Goal: Task Accomplishment & Management: Complete application form

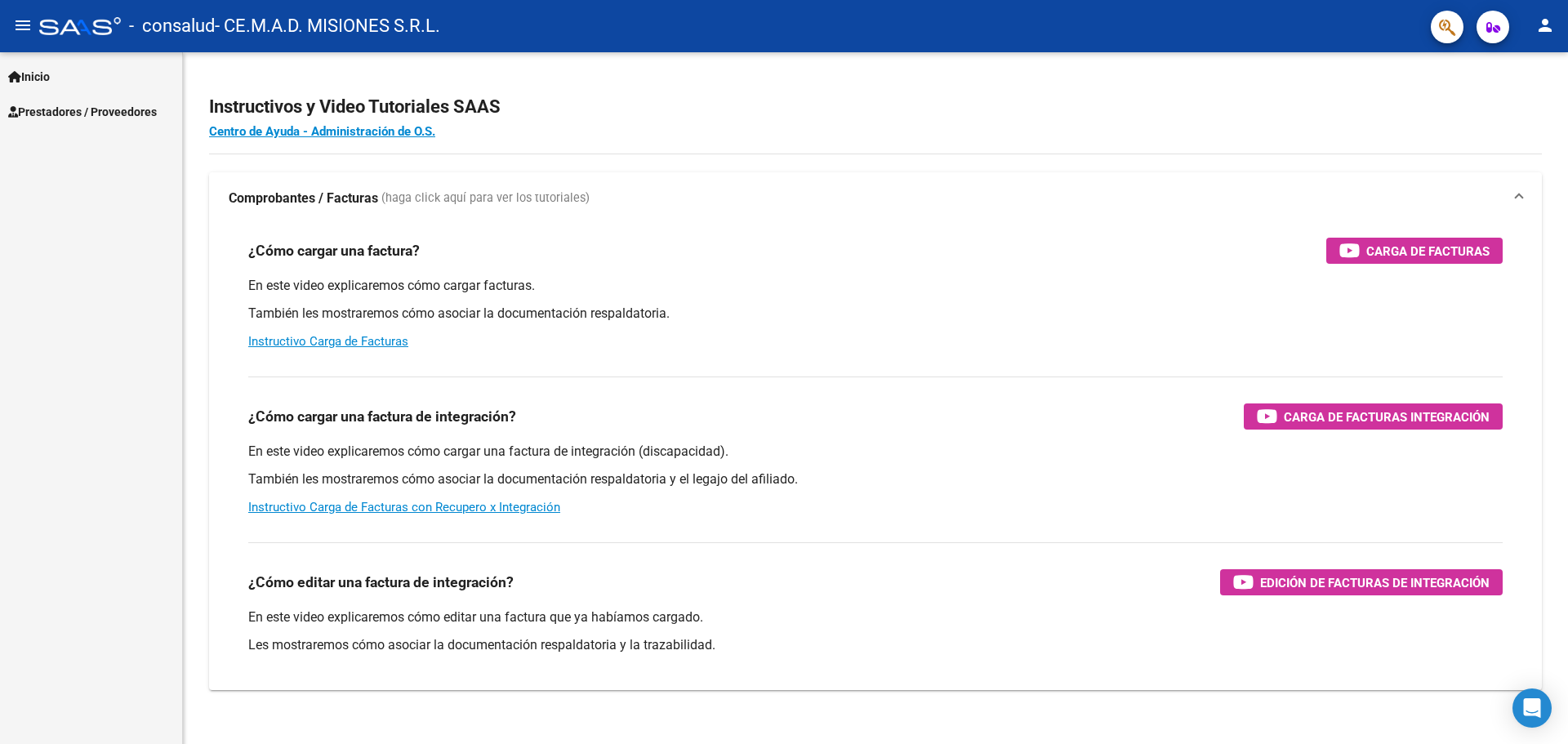
click at [132, 108] on span "Prestadores / Proveedores" at bounding box center [83, 112] width 149 height 18
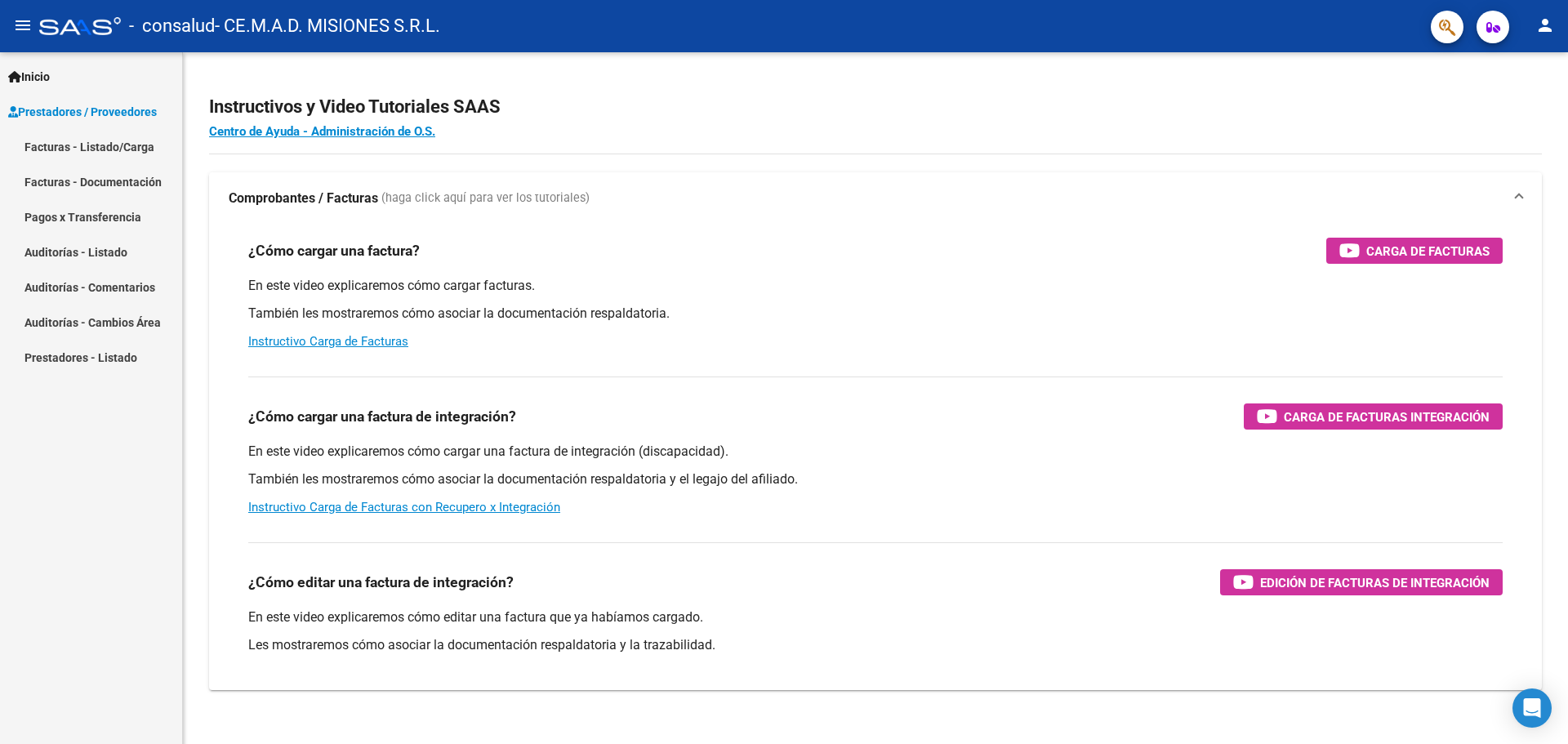
click at [126, 214] on link "Pagos x Transferencia" at bounding box center [91, 217] width 182 height 35
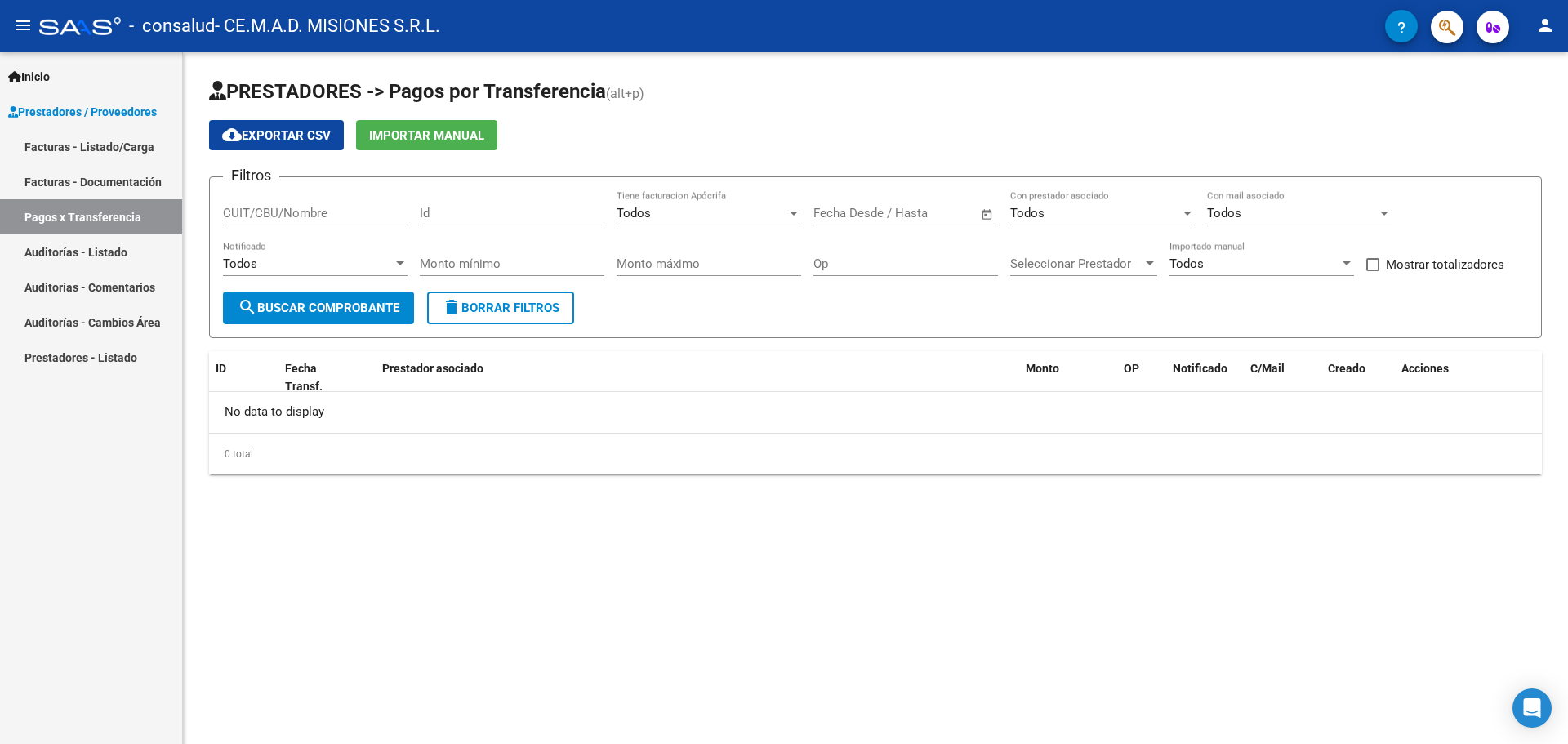
click at [986, 218] on span "Open calendar" at bounding box center [987, 214] width 39 height 39
click at [873, 361] on span "1" at bounding box center [869, 364] width 30 height 30
type input "[DATE]"
click at [930, 220] on div at bounding box center [784, 372] width 1568 height 744
click at [972, 219] on span "Open calendar" at bounding box center [987, 214] width 39 height 39
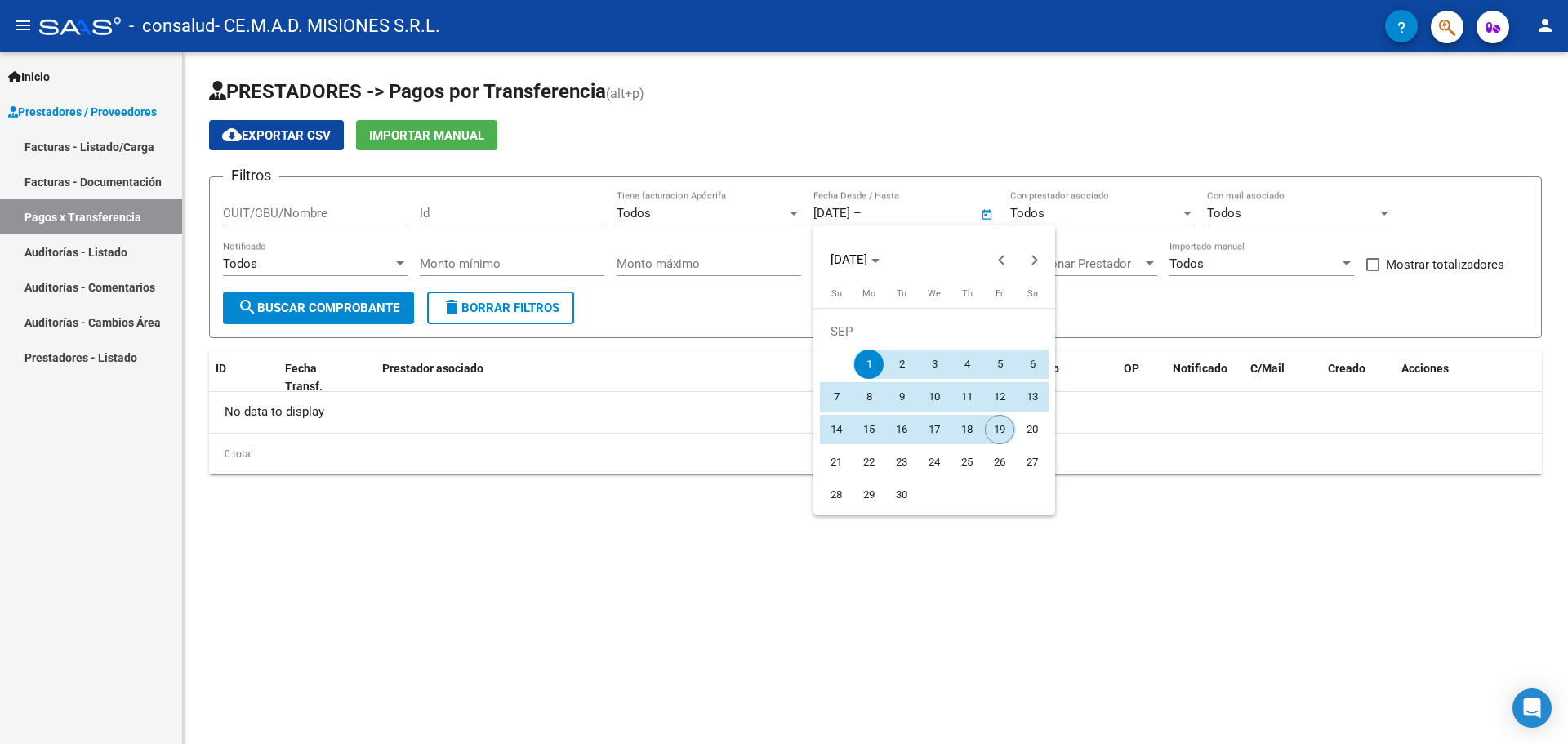
click at [998, 428] on span "19" at bounding box center [1000, 430] width 30 height 30
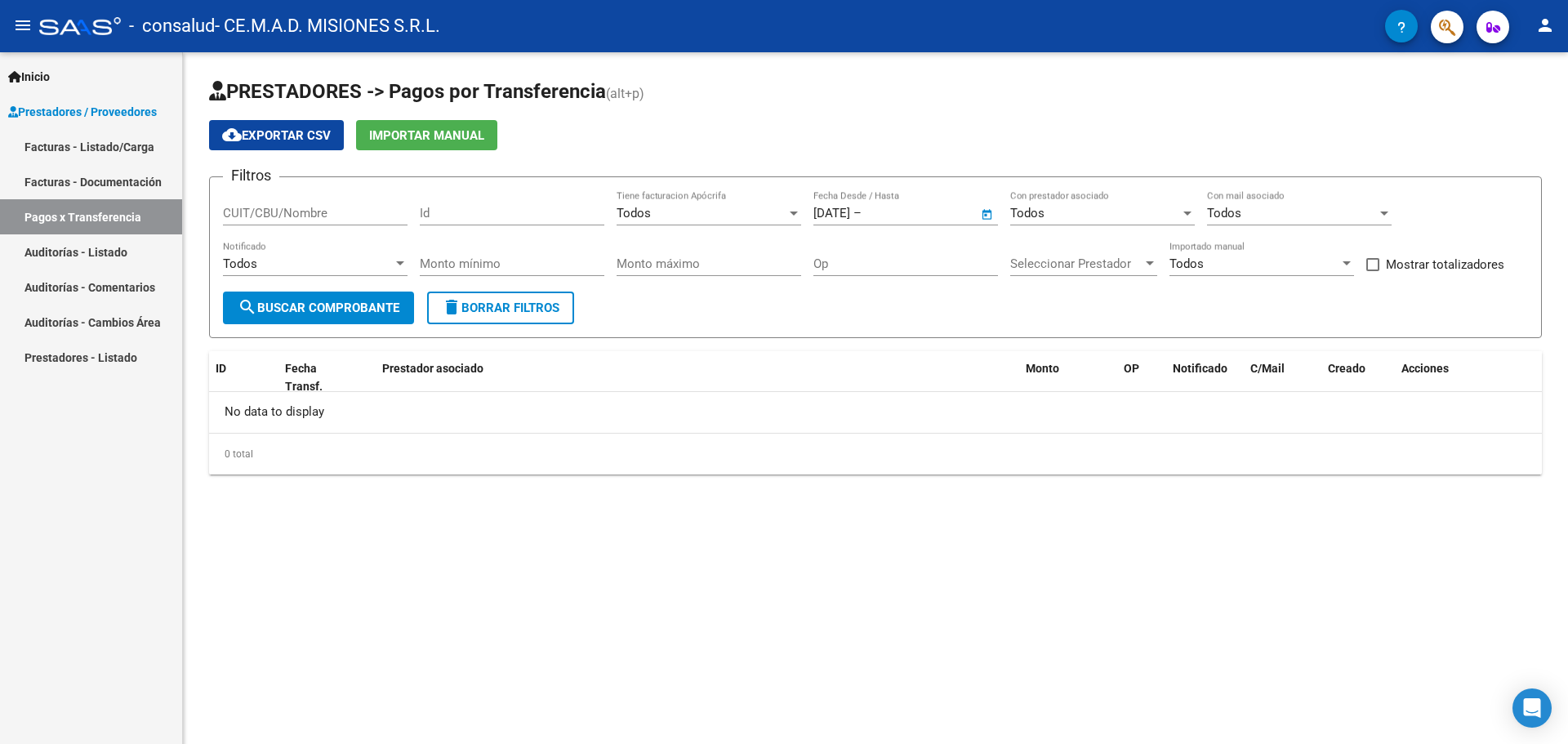
type input "[DATE]"
click at [346, 307] on span "search Buscar Comprobante" at bounding box center [318, 308] width 162 height 15
click at [122, 106] on span "Prestadores / Proveedores" at bounding box center [83, 112] width 149 height 18
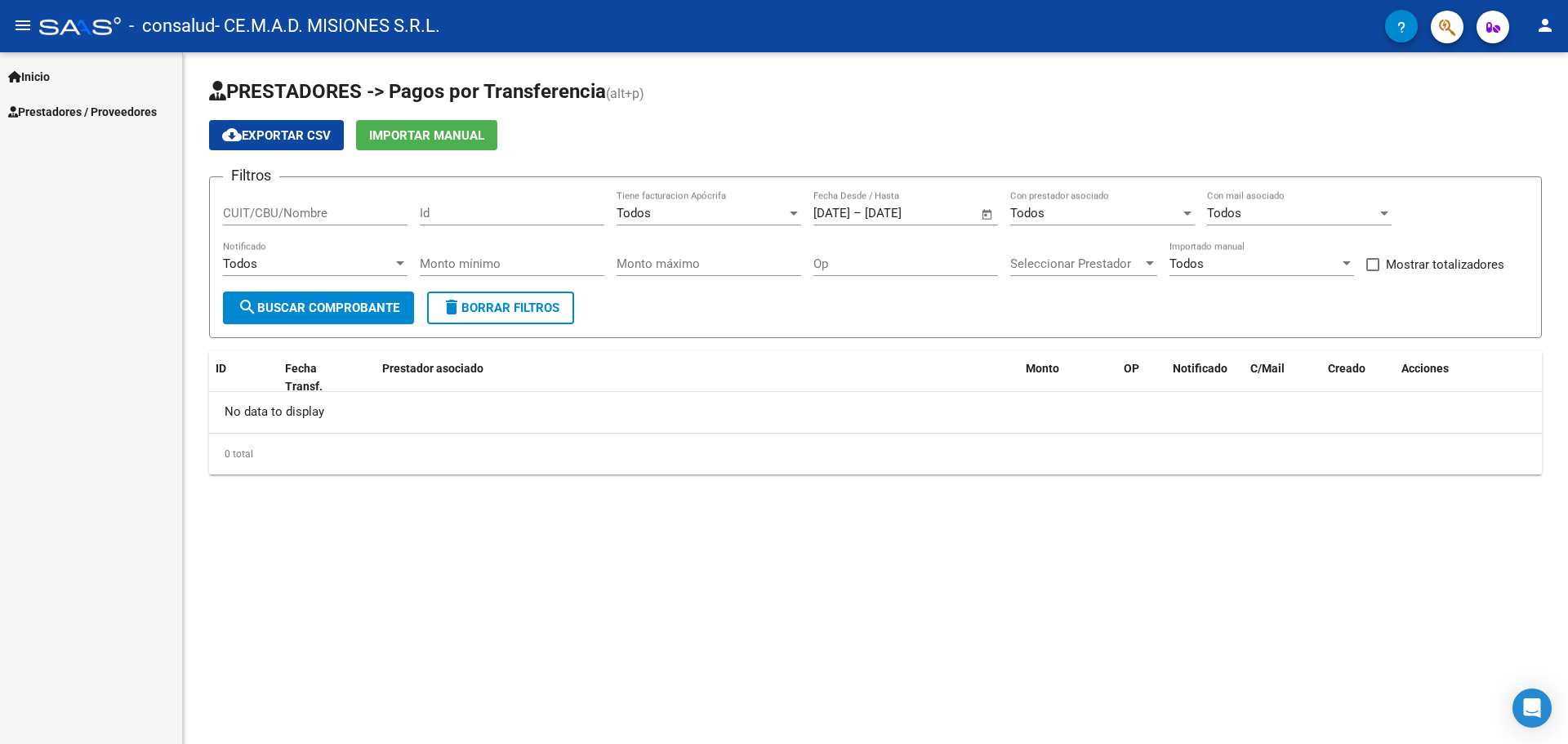
click at [122, 110] on span "Prestadores / Proveedores" at bounding box center [83, 112] width 149 height 18
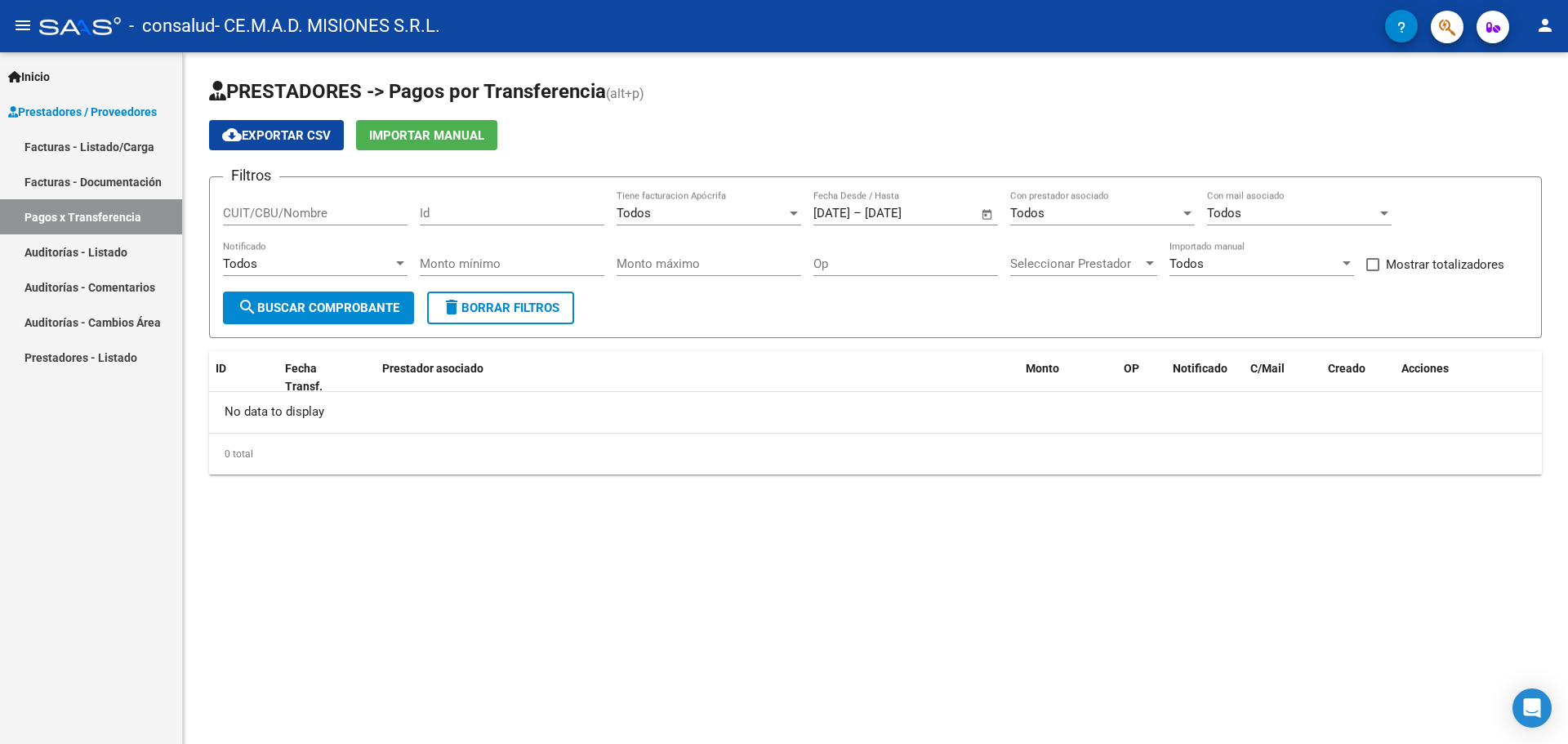
click at [122, 155] on link "Facturas - Listado/Carga" at bounding box center [91, 147] width 182 height 35
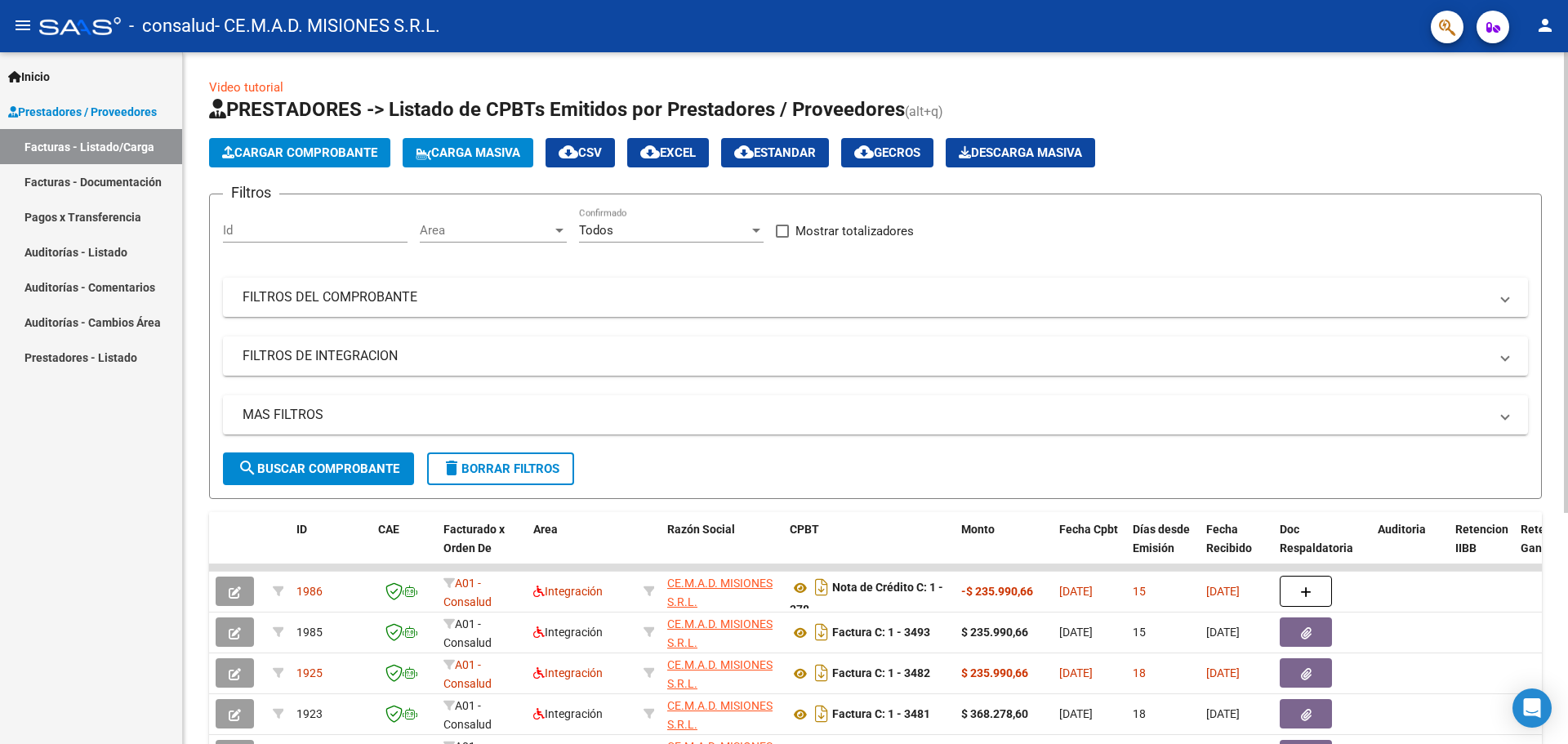
scroll to position [163, 0]
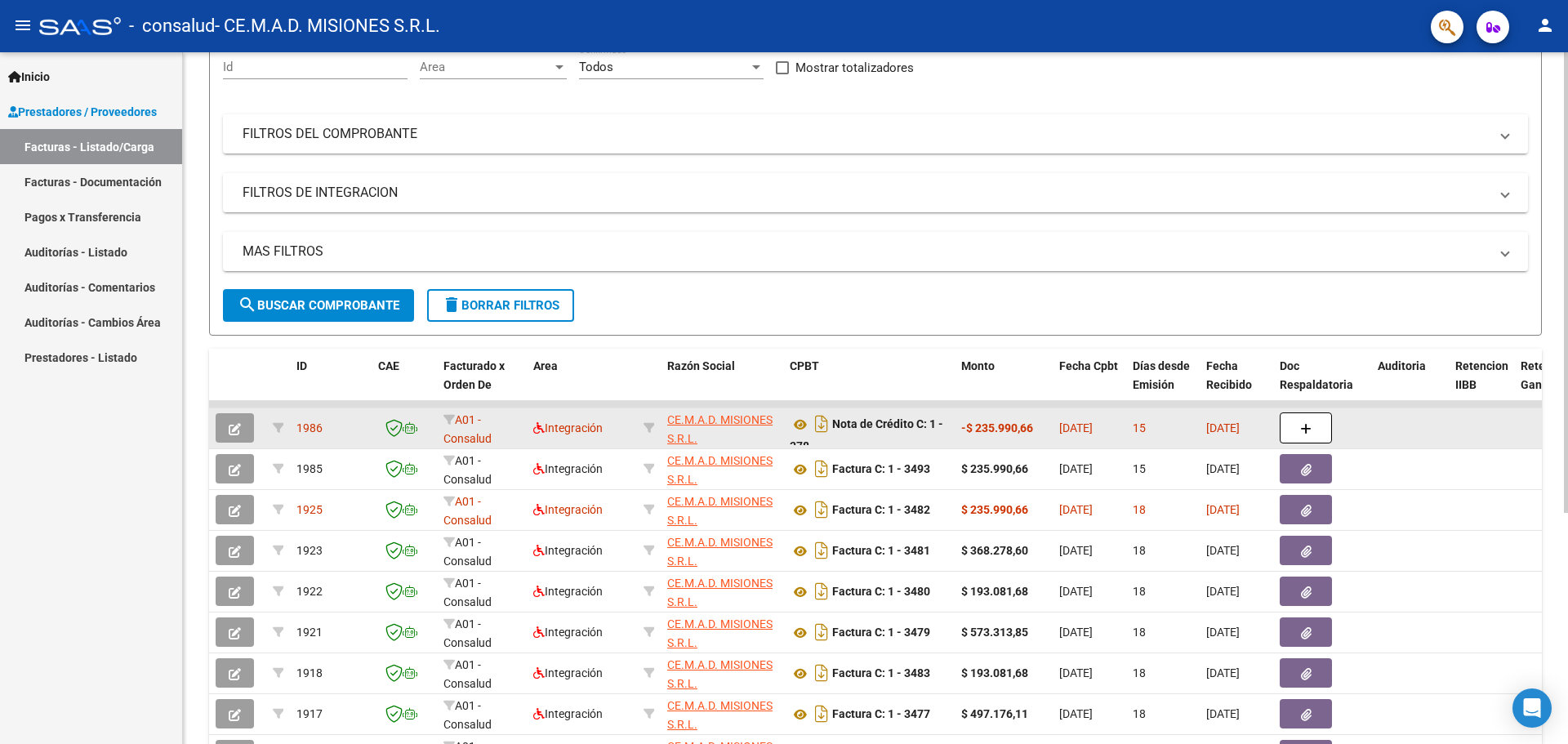
click at [231, 426] on icon "button" at bounding box center [235, 428] width 12 height 12
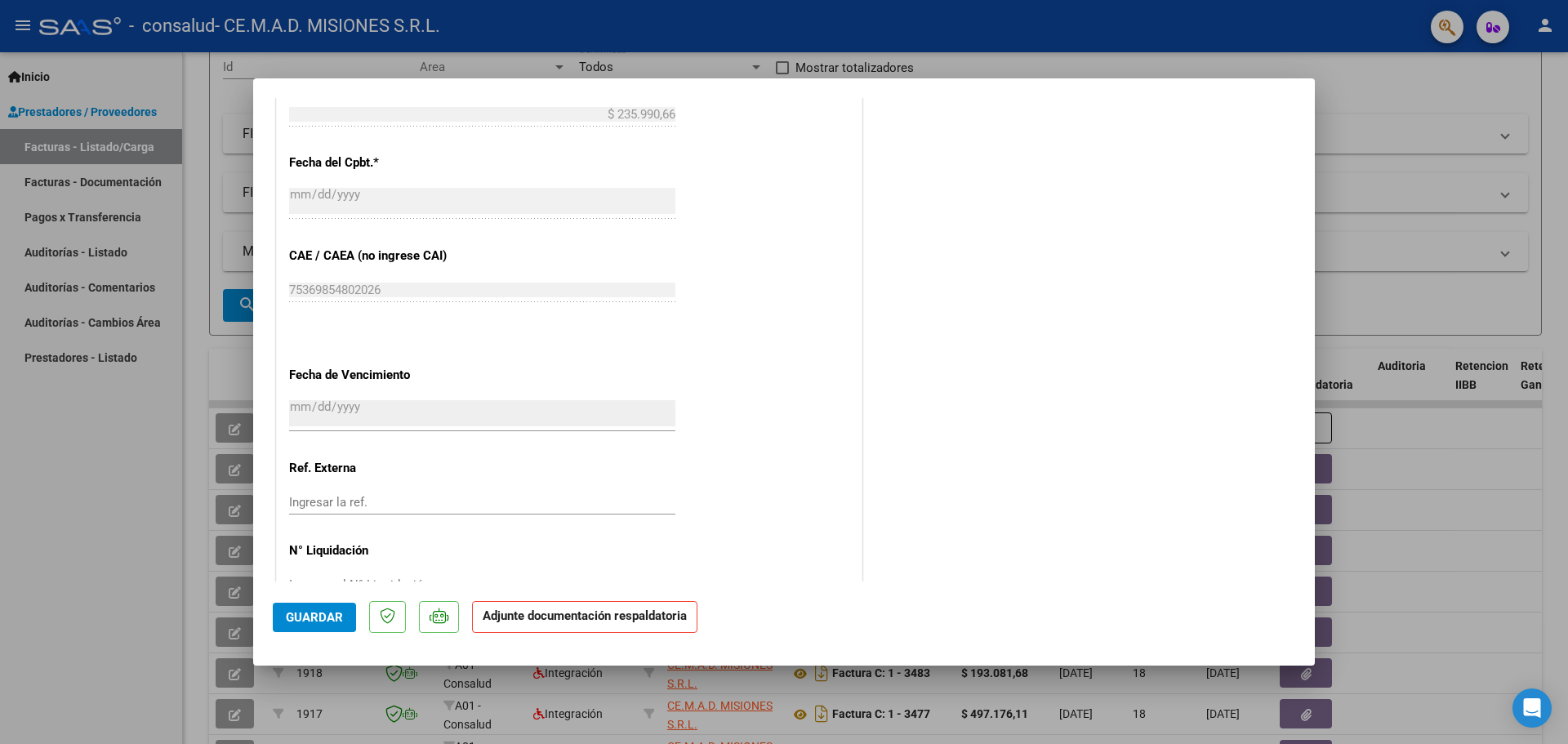
scroll to position [919, 0]
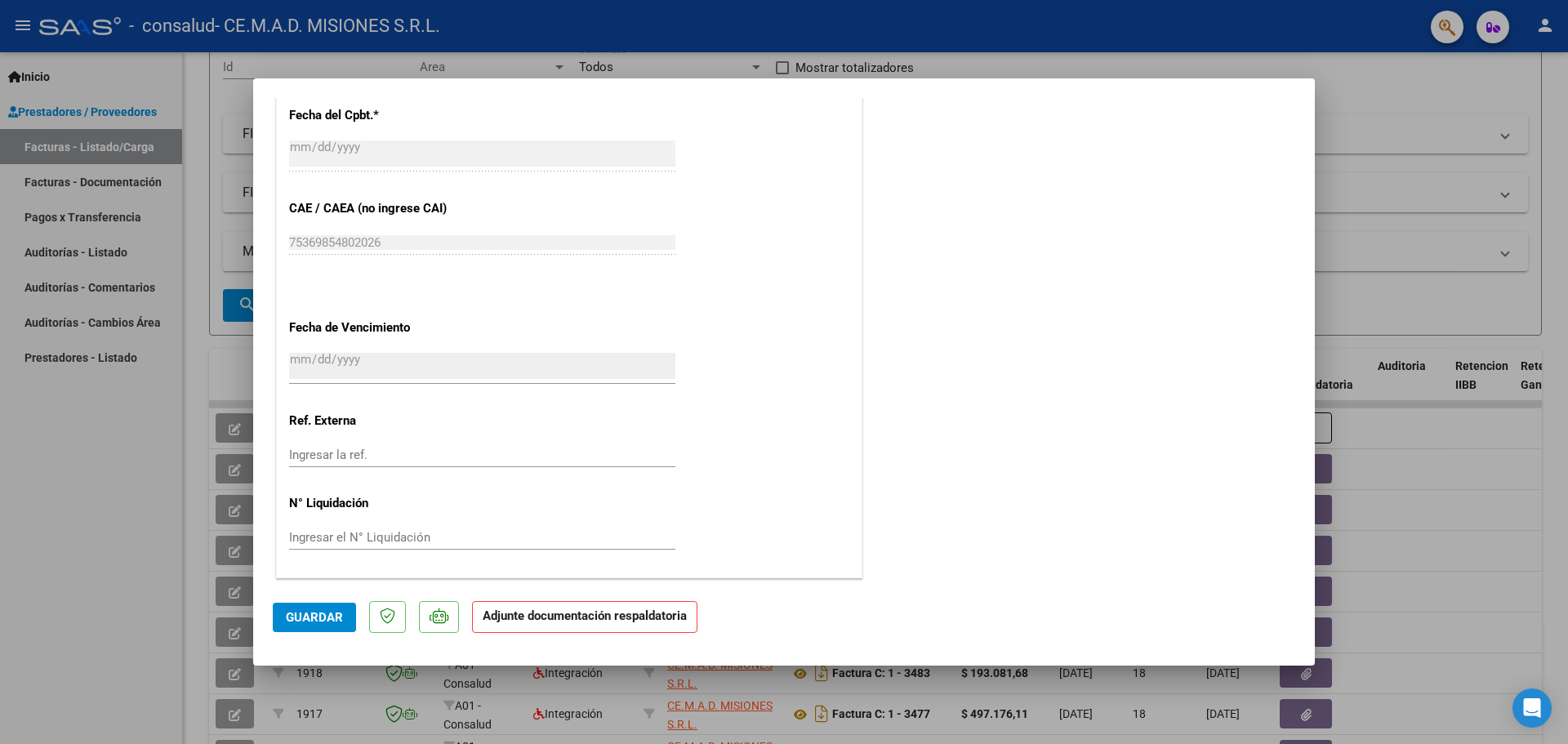
click at [1407, 105] on div at bounding box center [784, 372] width 1568 height 744
type input "$ 0,00"
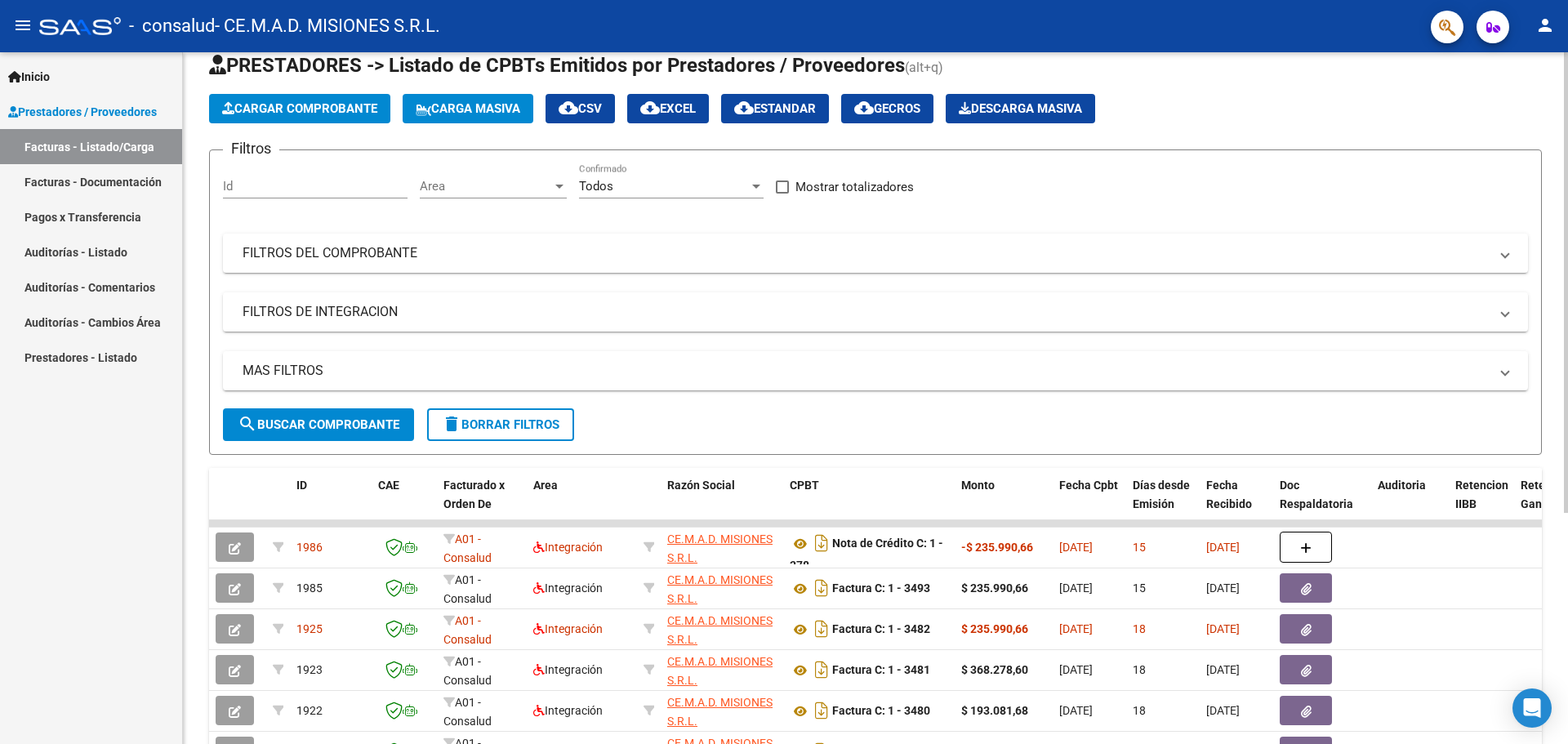
scroll to position [0, 0]
